Goal: Transaction & Acquisition: Purchase product/service

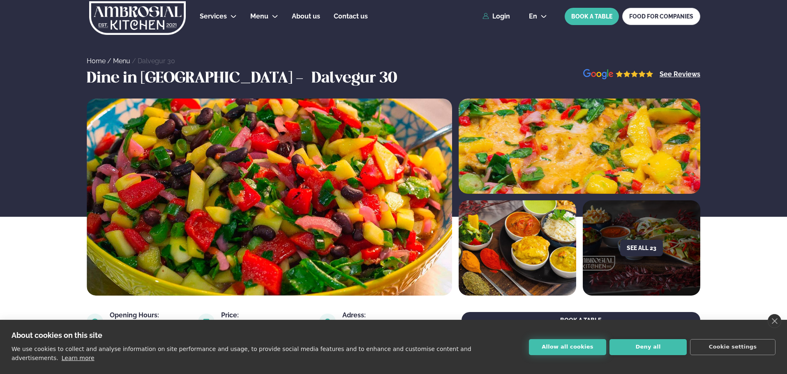
click at [589, 349] on button "Allow all cookies" at bounding box center [567, 348] width 77 height 16
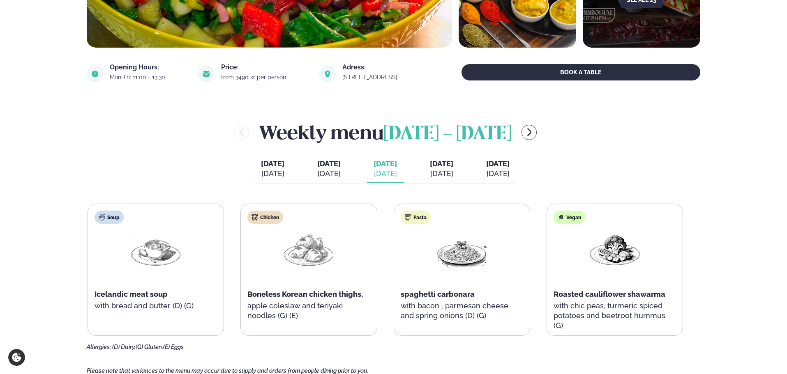
scroll to position [329, 0]
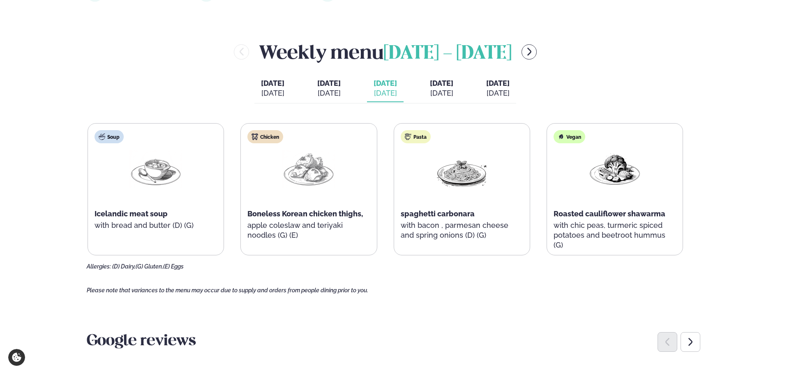
click at [308, 188] on img at bounding box center [308, 169] width 53 height 38
click at [308, 173] on img at bounding box center [308, 169] width 53 height 38
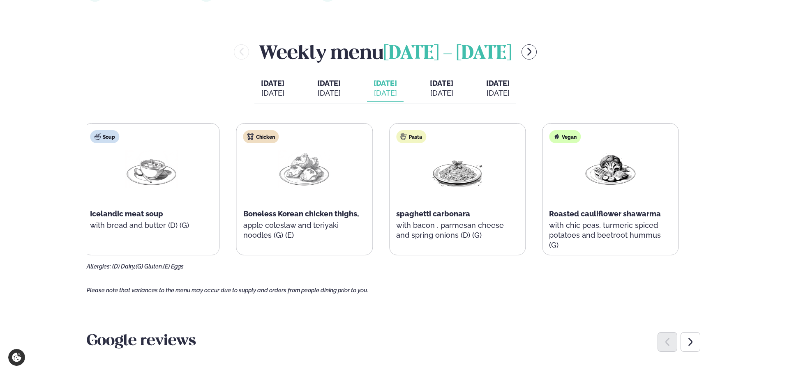
click at [291, 238] on p "apple coleslaw and teriyaki noodles (G) (E)" at bounding box center [304, 231] width 122 height 20
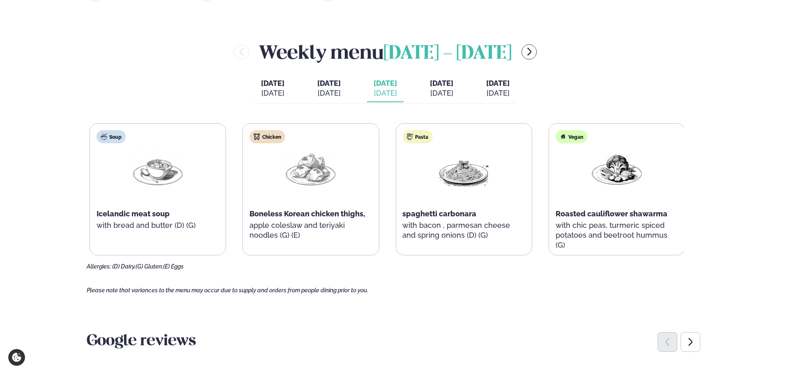
click at [296, 238] on p "apple coleslaw and teriyaki noodles (G) (E)" at bounding box center [311, 231] width 122 height 20
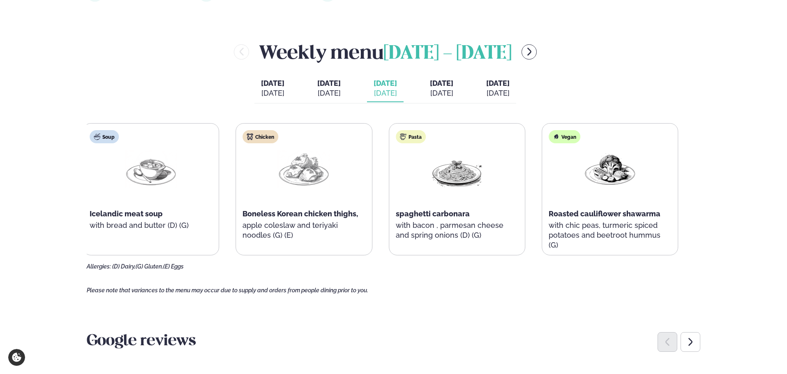
click at [287, 241] on div "Chicken Boneless Korean chicken thighs, apple coleslaw and teriyaki noodles (G)…" at bounding box center [304, 190] width 136 height 132
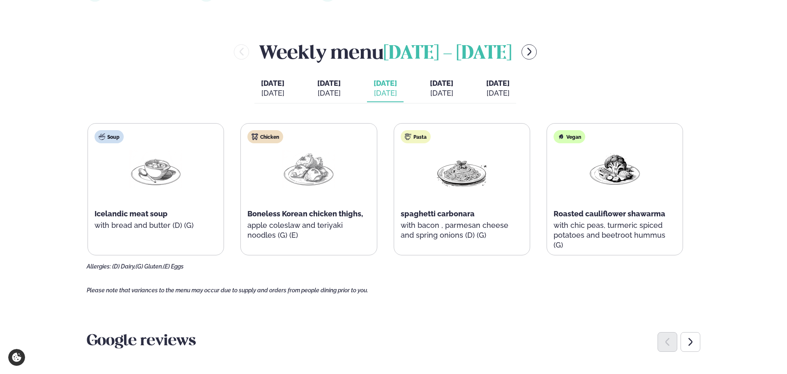
click at [292, 236] on p "apple coleslaw and teriyaki noodles (G) (E)" at bounding box center [308, 231] width 122 height 20
click at [307, 187] on img at bounding box center [308, 169] width 53 height 38
click at [290, 143] on div "Chicken Boneless Korean chicken thighs, apple coleslaw and teriyaki noodles (G)…" at bounding box center [309, 190] width 136 height 132
click at [272, 141] on div "Chicken" at bounding box center [265, 136] width 36 height 13
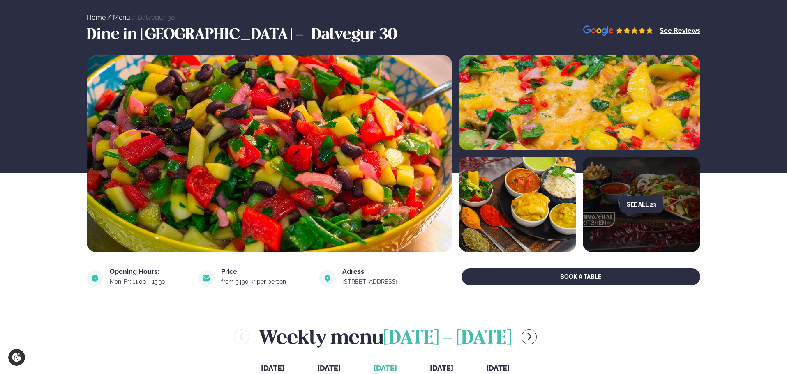
scroll to position [123, 0]
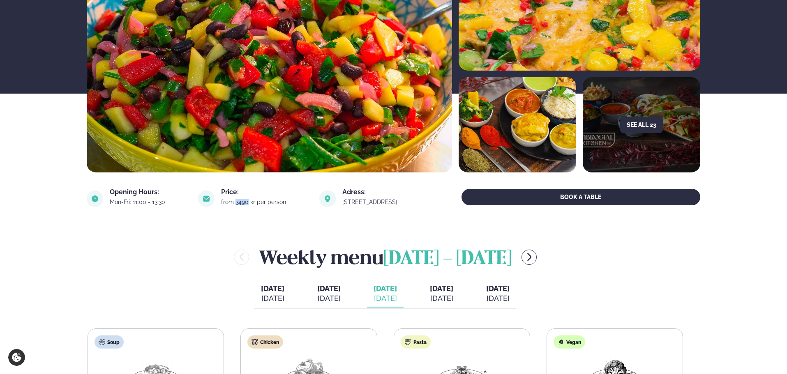
drag, startPoint x: 238, startPoint y: 204, endPoint x: 227, endPoint y: 204, distance: 11.5
click at [227, 204] on div "from 3490 kr per person" at bounding box center [265, 202] width 88 height 7
click at [254, 208] on div "Price: from 3490 kr per person" at bounding box center [253, 199] width 111 height 20
